Goal: Task Accomplishment & Management: Manage account settings

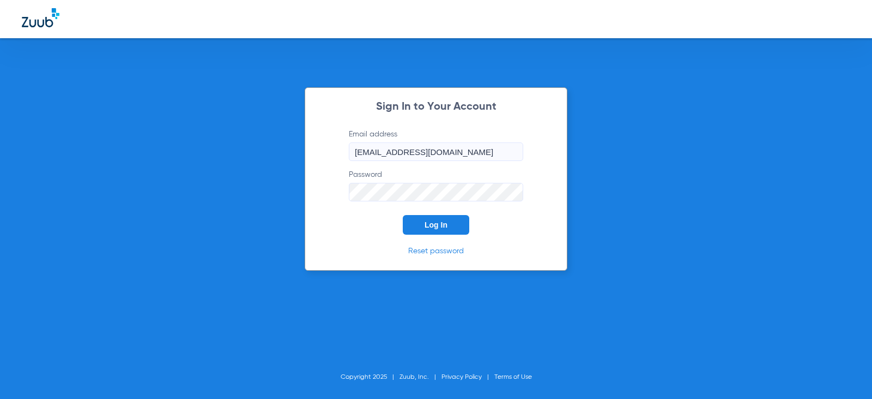
click at [426, 230] on button "Log In" at bounding box center [436, 225] width 67 height 20
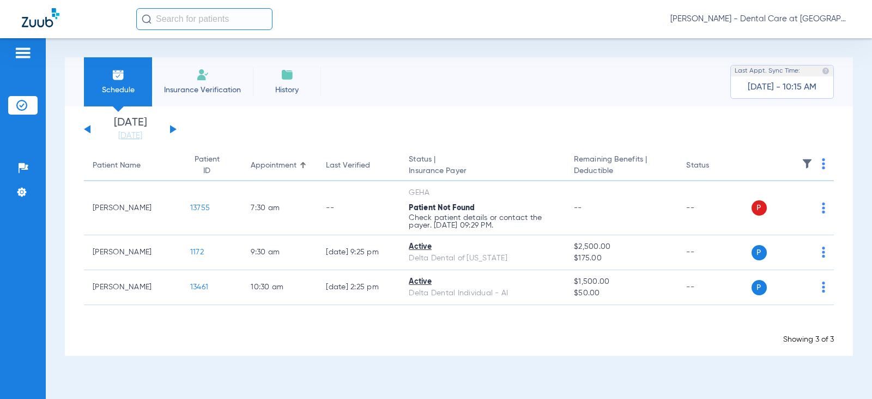
click at [173, 128] on button at bounding box center [173, 129] width 7 height 8
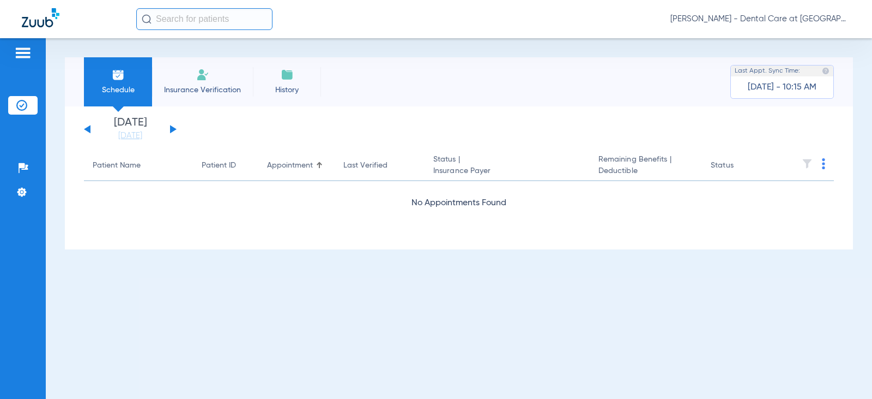
click at [173, 128] on button at bounding box center [173, 129] width 7 height 8
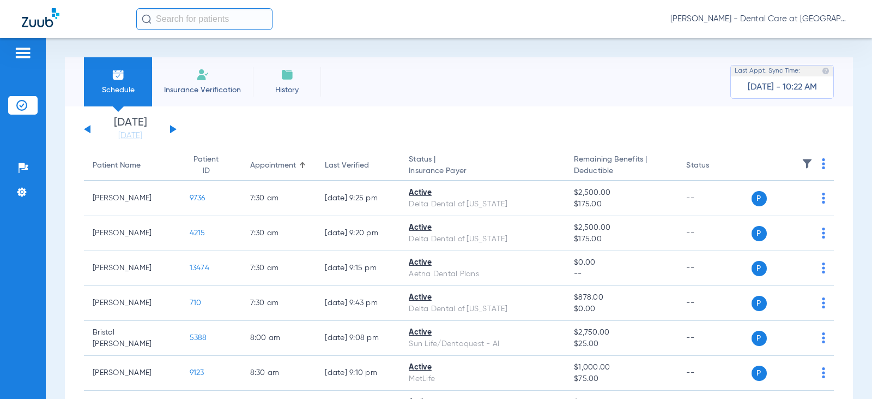
click at [86, 130] on button at bounding box center [87, 129] width 7 height 8
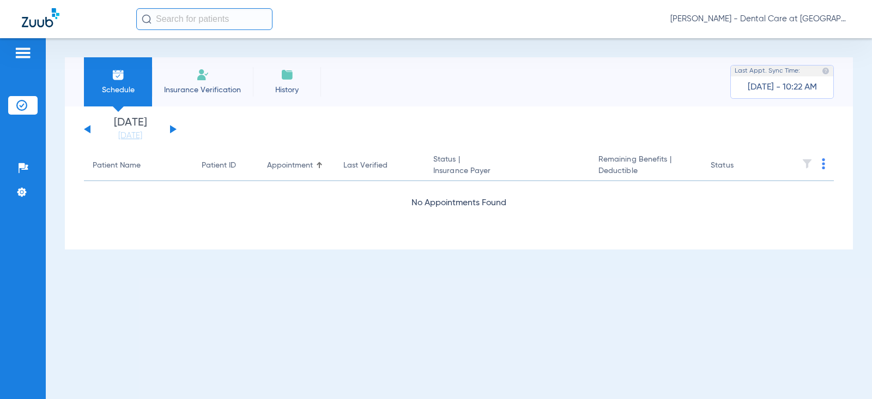
click at [86, 130] on button at bounding box center [87, 129] width 7 height 8
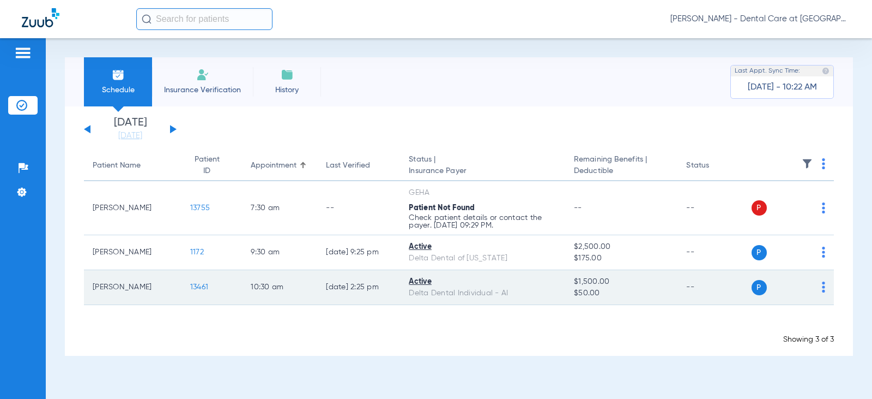
click at [387, 297] on td "[DATE] 2:25 PM" at bounding box center [358, 287] width 83 height 35
click at [112, 282] on td "[PERSON_NAME]" at bounding box center [133, 287] width 98 height 35
click at [761, 288] on span "P" at bounding box center [759, 287] width 15 height 15
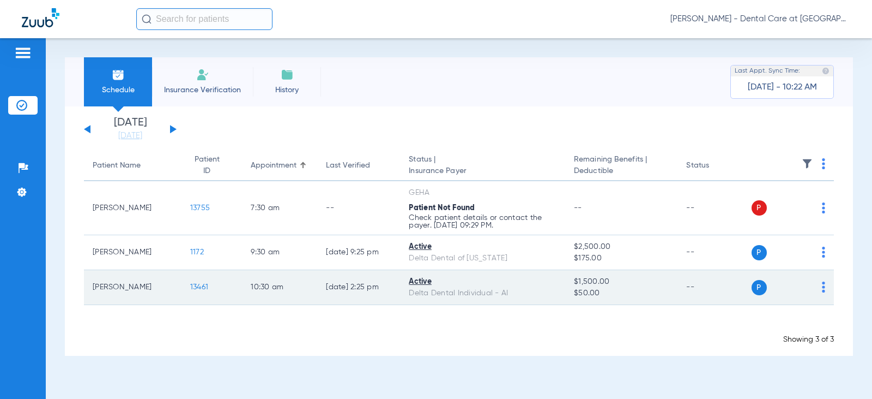
click at [824, 286] on img at bounding box center [823, 286] width 3 height 11
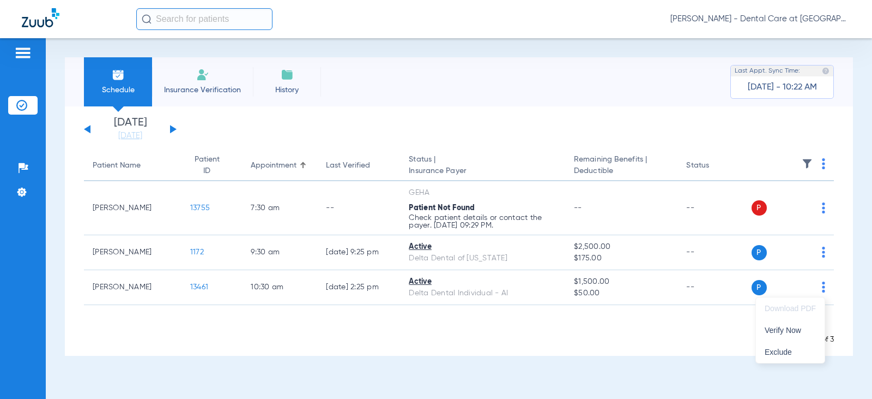
click at [203, 24] on div at bounding box center [436, 199] width 872 height 399
click at [210, 21] on input "text" at bounding box center [204, 19] width 136 height 22
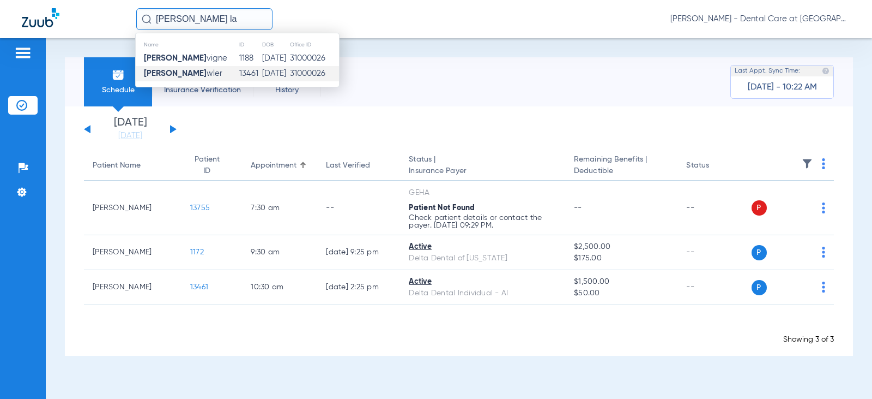
type input "[PERSON_NAME] la"
click at [203, 69] on span "[PERSON_NAME]" at bounding box center [183, 73] width 79 height 8
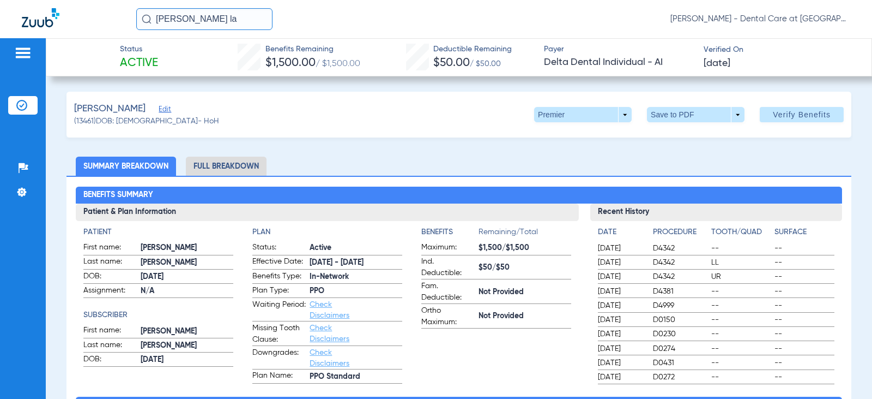
click at [228, 98] on div "[PERSON_NAME] (13461) DOB: [DEMOGRAPHIC_DATA] - HoH Premier arrow_drop_down Sav…" at bounding box center [459, 115] width 785 height 46
drag, startPoint x: 210, startPoint y: 17, endPoint x: -45, endPoint y: 17, distance: 254.6
click at [0, 17] on html "[PERSON_NAME] la [PERSON_NAME] - Dental Care at [GEOGRAPHIC_DATA] Patients Insu…" at bounding box center [436, 199] width 872 height 399
click at [213, 70] on div "Status Active Benefits Remaining $1,500.00 / $1,500.00 Deductible Remaining $50…" at bounding box center [459, 57] width 827 height 38
click at [45, 23] on img at bounding box center [41, 17] width 38 height 19
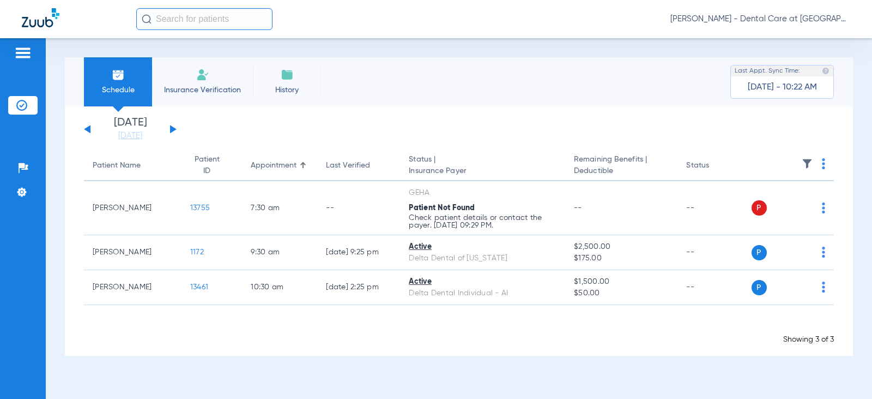
click at [171, 126] on button at bounding box center [173, 129] width 7 height 8
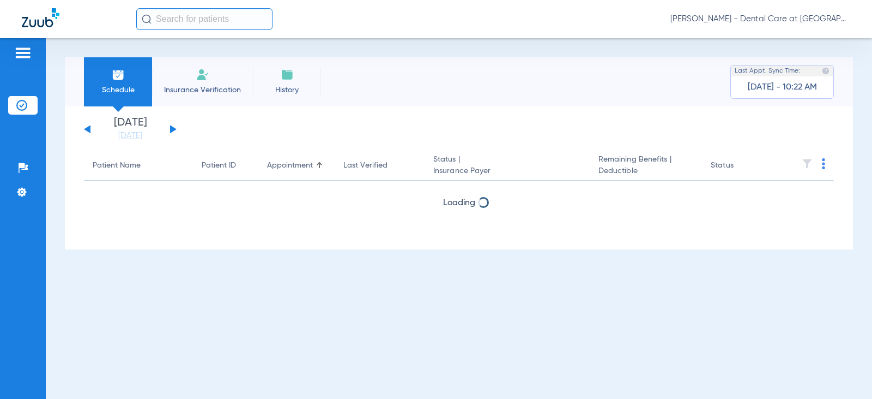
click at [171, 126] on button at bounding box center [173, 129] width 7 height 8
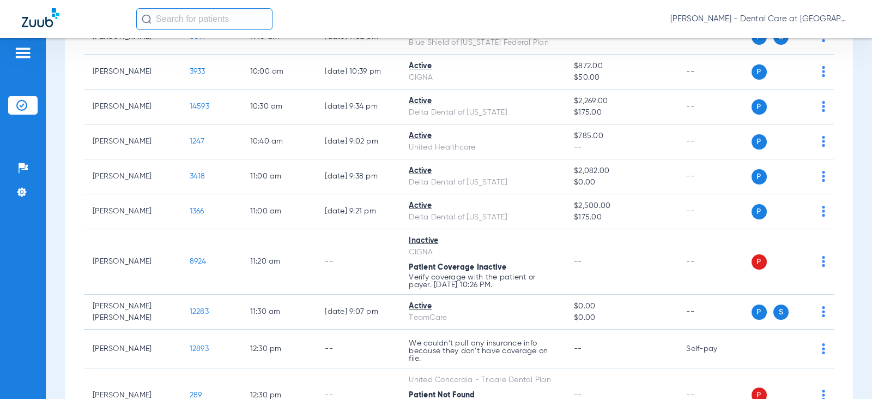
scroll to position [600, 0]
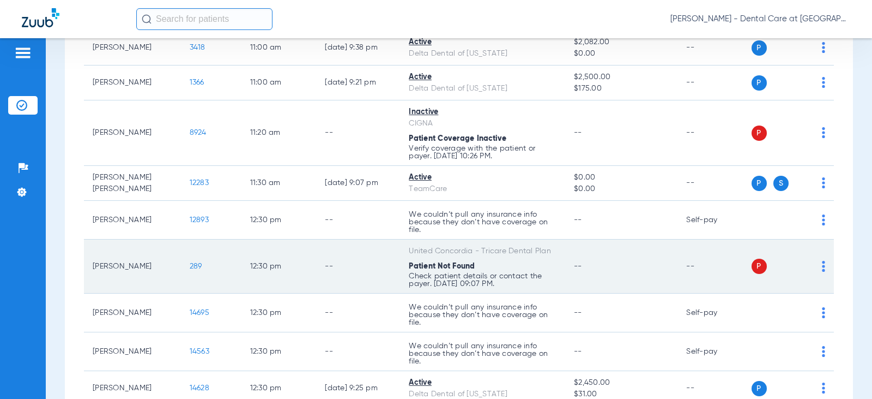
click at [334, 255] on td "--" at bounding box center [358, 266] width 84 height 54
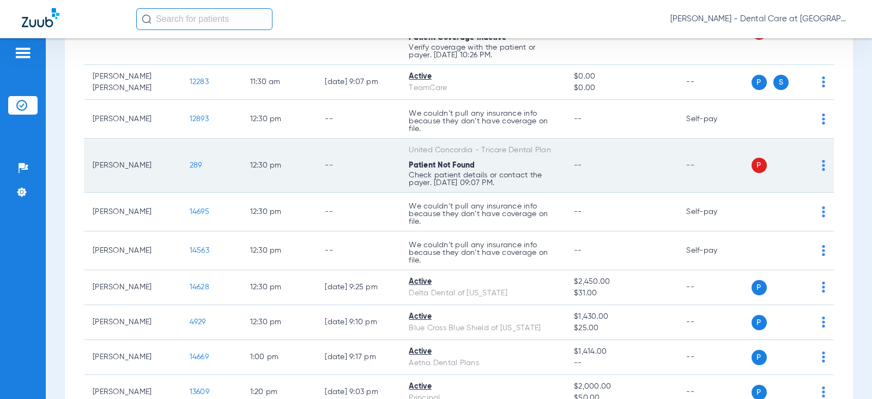
scroll to position [818, 0]
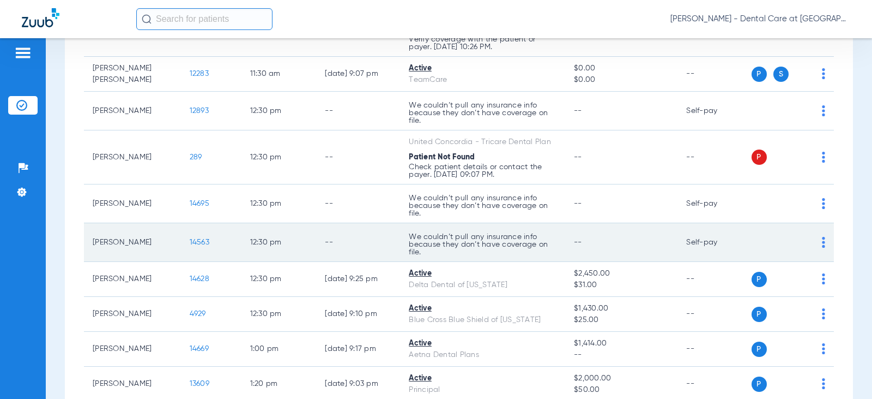
click at [291, 246] on td "12:30 PM" at bounding box center [279, 242] width 75 height 39
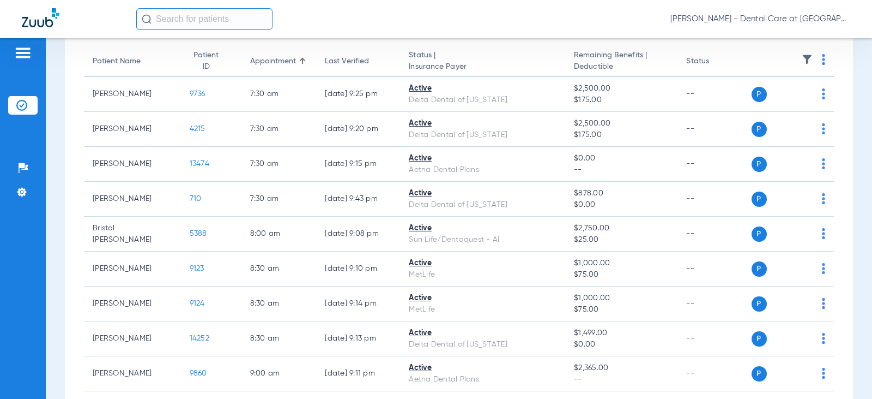
scroll to position [0, 0]
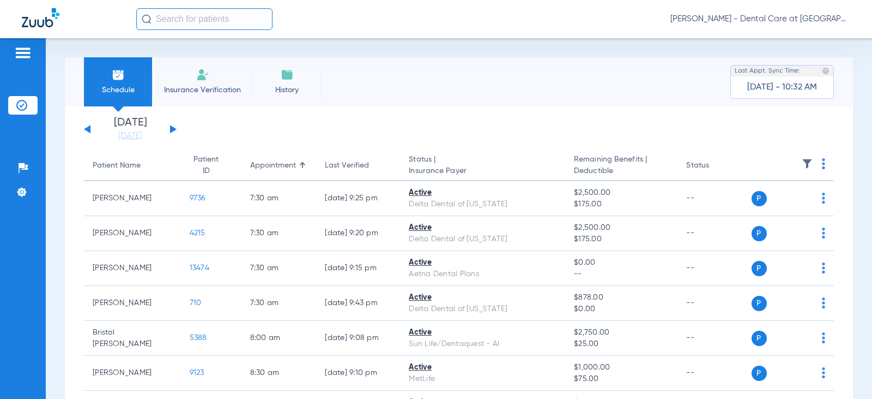
click at [174, 126] on div "[DATE] [DATE] [DATE] [DATE] [DATE] [DATE] [DATE] [DATE] [DATE] [DATE] [DATE] [D…" at bounding box center [130, 129] width 93 height 24
click at [173, 130] on button at bounding box center [173, 129] width 7 height 8
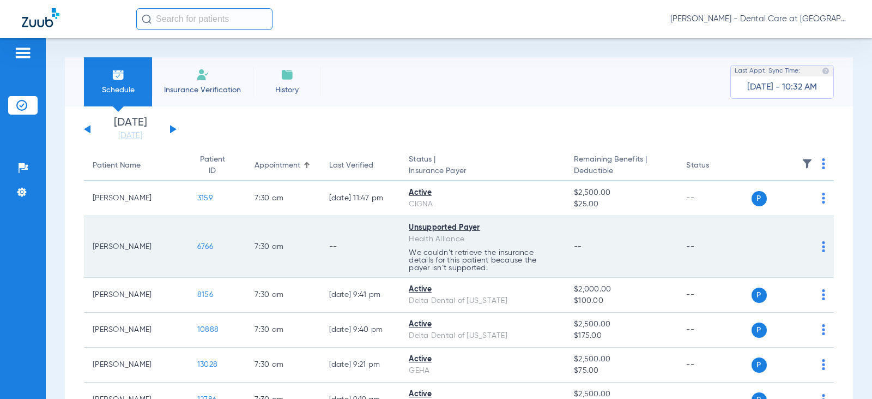
click at [321, 225] on td "--" at bounding box center [361, 247] width 80 height 62
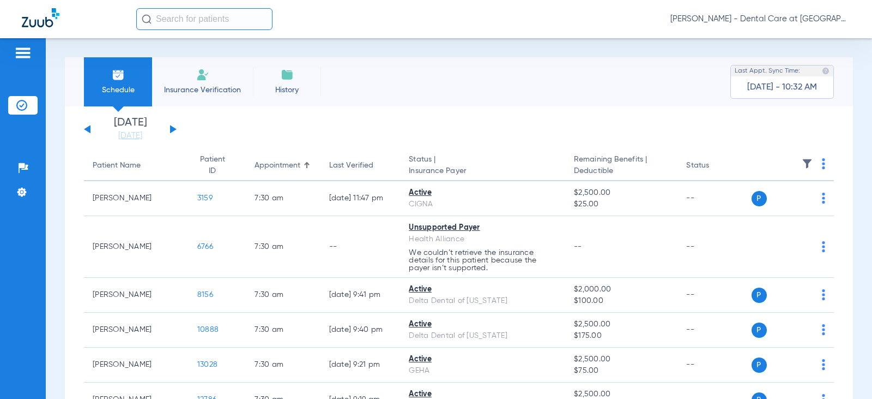
click at [446, 89] on div "Schedule Insurance Verification History Last Appt. Sync Time: [DATE] - 10:32 AM" at bounding box center [459, 81] width 788 height 49
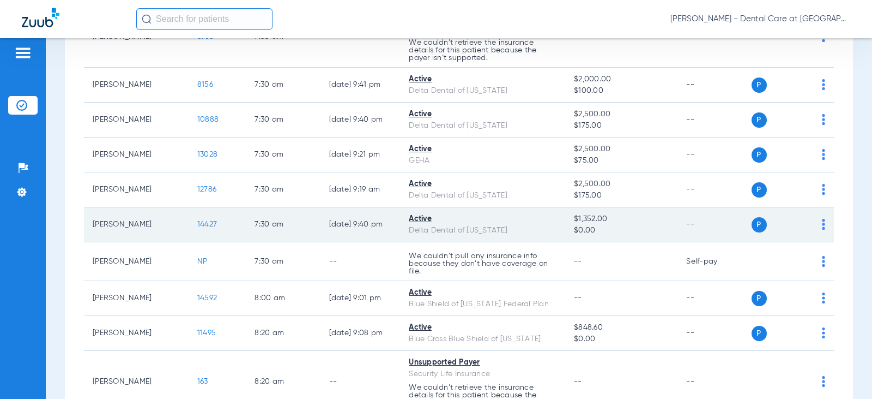
scroll to position [218, 0]
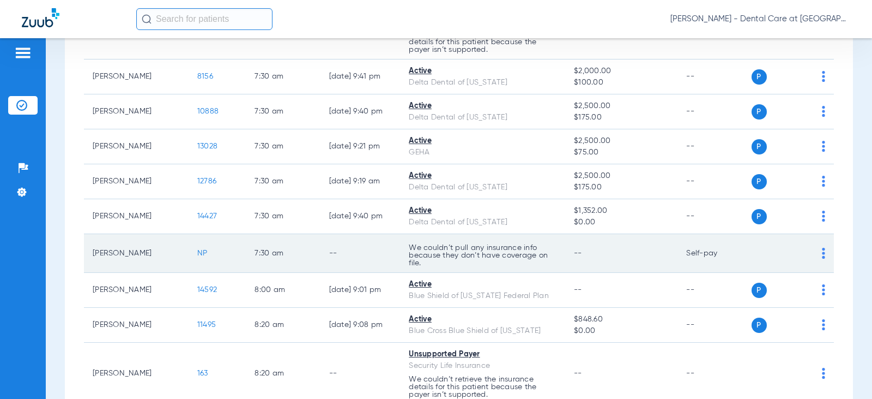
click at [214, 248] on td "NP" at bounding box center [217, 253] width 57 height 39
click at [294, 238] on td "7:30 AM" at bounding box center [283, 253] width 74 height 39
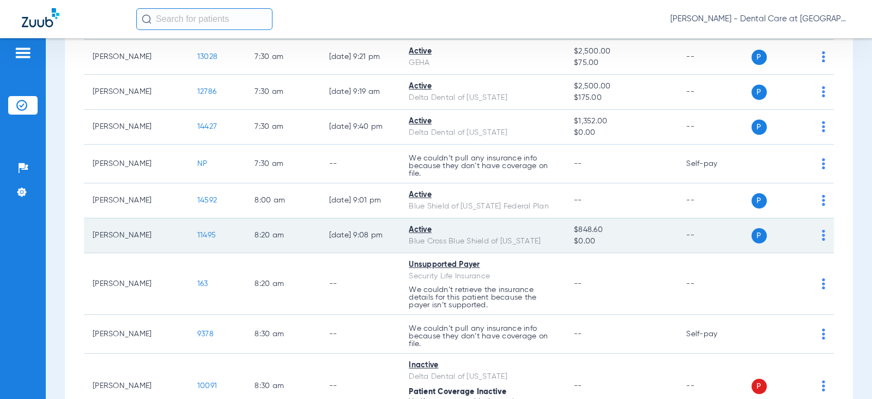
scroll to position [327, 0]
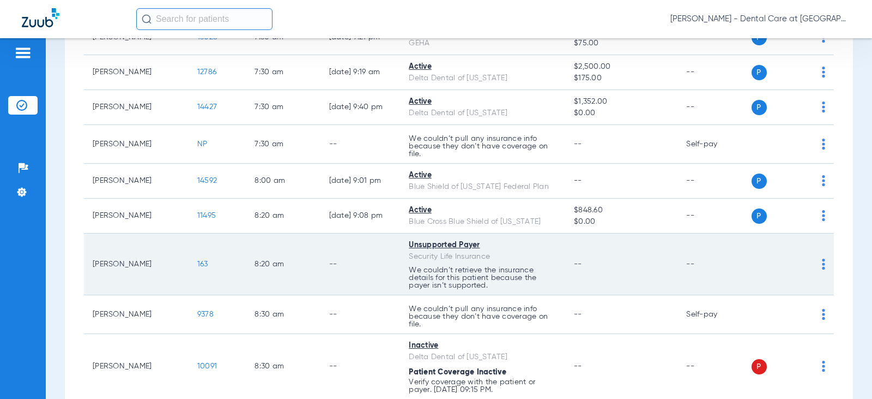
click at [531, 255] on div "Security Life Insurance" at bounding box center [483, 256] width 148 height 11
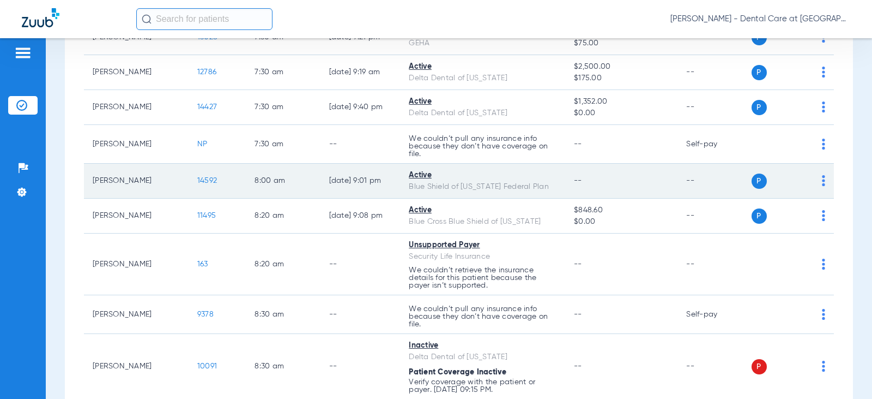
click at [508, 182] on div "Blue Shield of [US_STATE] Federal Plan" at bounding box center [483, 186] width 148 height 11
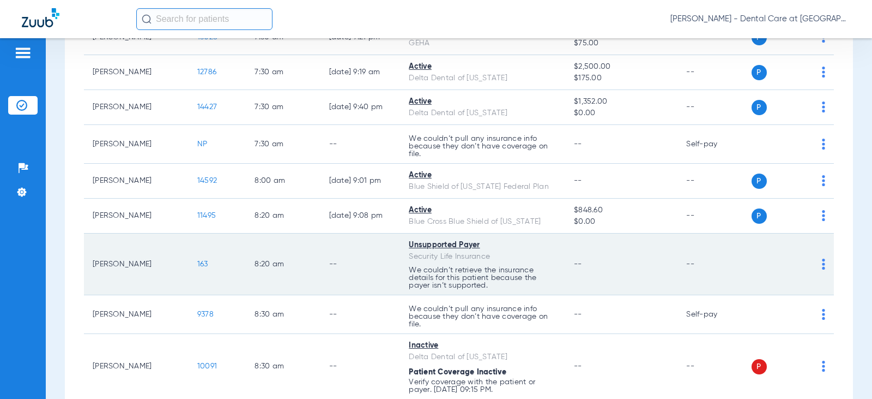
scroll to position [436, 0]
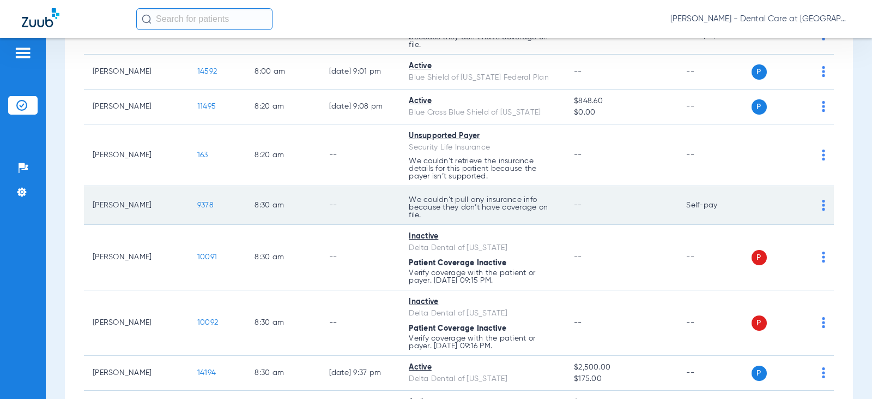
click at [575, 196] on td "--" at bounding box center [621, 205] width 112 height 39
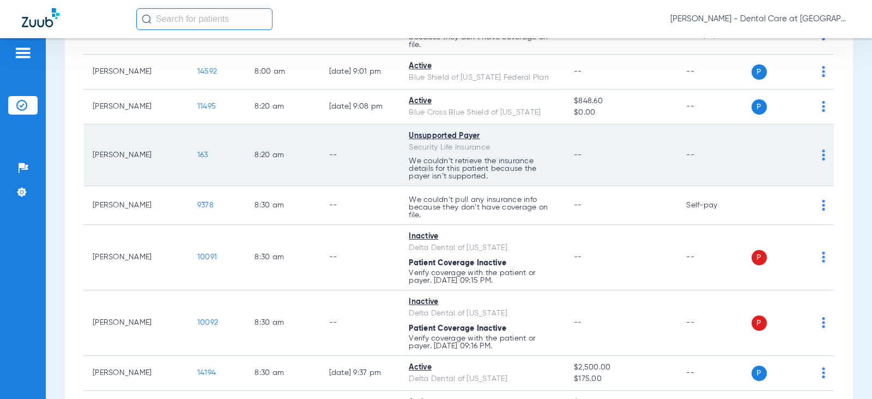
click at [327, 169] on td "--" at bounding box center [361, 155] width 80 height 62
